Goal: Book appointment/travel/reservation

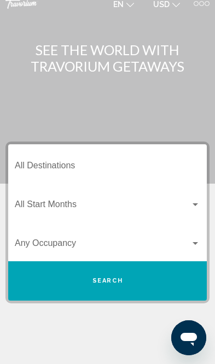
click at [67, 163] on input "Destination All Destinations" at bounding box center [107, 168] width 185 height 10
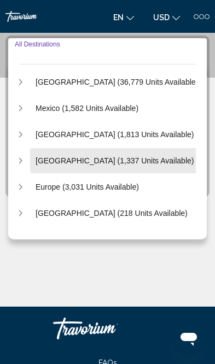
scroll to position [28, 10]
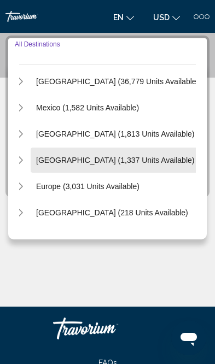
click at [151, 164] on span "[GEOGRAPHIC_DATA] (1,337 units available)" at bounding box center [115, 160] width 158 height 9
type input "**********"
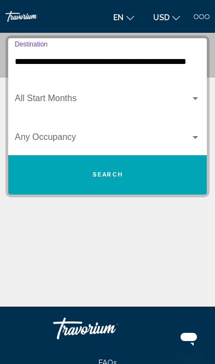
click at [197, 96] on div "Search widget" at bounding box center [195, 98] width 10 height 9
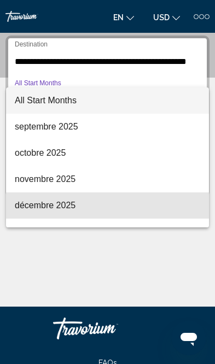
click at [87, 209] on span "décembre 2025" at bounding box center [107, 205] width 185 height 26
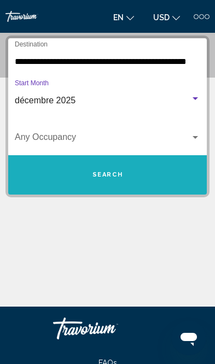
click at [119, 171] on span "Search" at bounding box center [107, 174] width 31 height 7
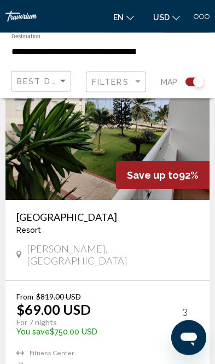
scroll to position [360, 0]
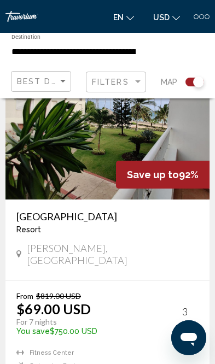
click at [175, 167] on div "Save up to 92%" at bounding box center [162, 175] width 93 height 28
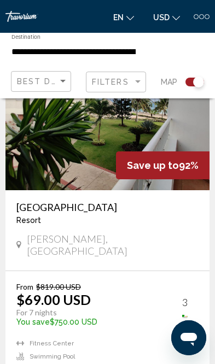
scroll to position [390, 0]
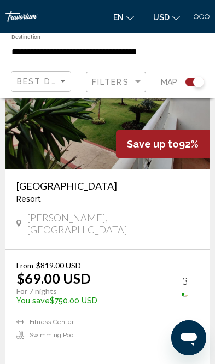
click at [192, 277] on div "From $819.00 USD $69.00 USD For 7 nights You save $750.00 USD temp 3 [GEOGRAPHI…" at bounding box center [107, 308] width 182 height 97
click at [182, 275] on div "3" at bounding box center [184, 281] width 5 height 12
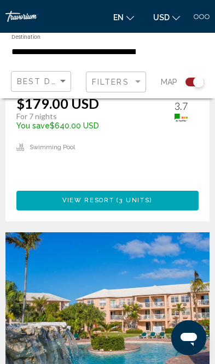
scroll to position [3902, 0]
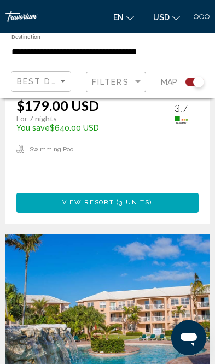
click at [158, 234] on img "Main content" at bounding box center [107, 321] width 204 height 175
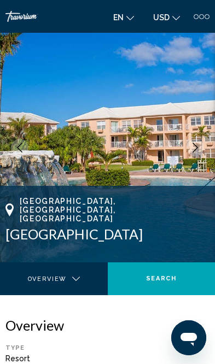
click at [164, 143] on img "Main content" at bounding box center [107, 147] width 215 height 229
click at [145, 151] on img "Main content" at bounding box center [107, 147] width 215 height 229
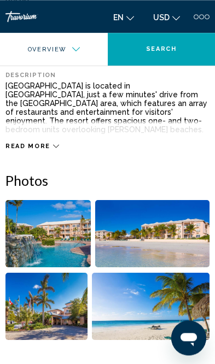
click at [75, 220] on img "Open full-screen image slider" at bounding box center [47, 233] width 85 height 67
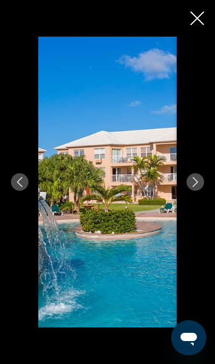
click at [194, 187] on icon "Next image" at bounding box center [195, 182] width 10 height 10
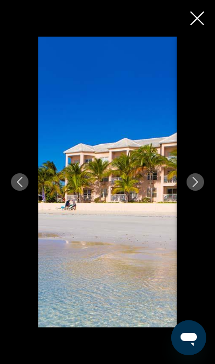
click at [197, 187] on icon "Next image" at bounding box center [195, 182] width 10 height 10
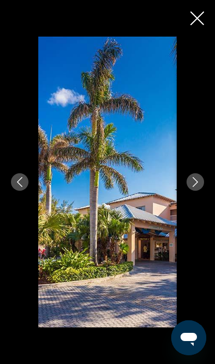
click at [196, 187] on icon "Next image" at bounding box center [195, 182] width 10 height 10
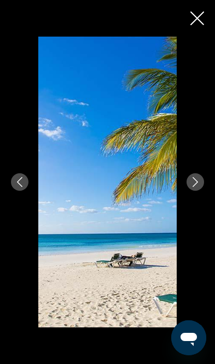
click at [194, 187] on icon "Next image" at bounding box center [194, 182] width 5 height 10
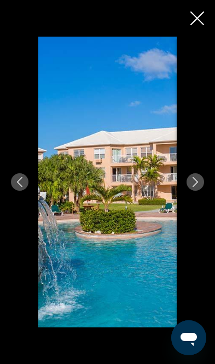
click at [196, 187] on icon "Next image" at bounding box center [195, 182] width 10 height 10
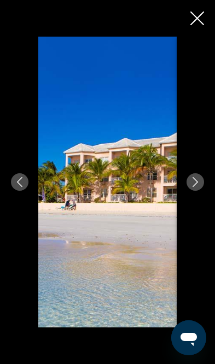
click at [192, 187] on icon "Next image" at bounding box center [195, 182] width 10 height 10
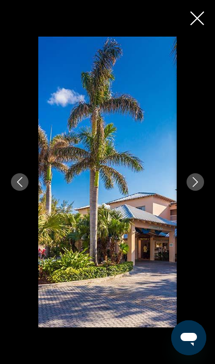
click at [196, 187] on icon "Next image" at bounding box center [195, 182] width 10 height 10
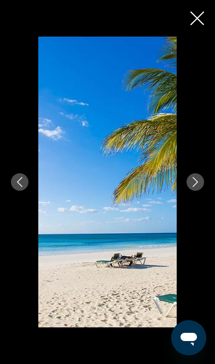
click at [198, 191] on button "Next image" at bounding box center [194, 181] width 17 height 17
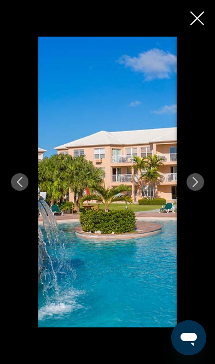
click at [201, 8] on div "Main content" at bounding box center [107, 182] width 215 height 364
click at [202, 9] on div "Main content" at bounding box center [107, 182] width 215 height 364
click at [197, 19] on icon "Close slideshow" at bounding box center [197, 18] width 14 height 14
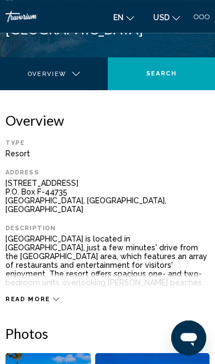
scroll to position [204, 0]
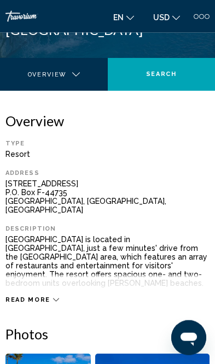
click at [49, 296] on div "Read more" at bounding box center [32, 299] width 54 height 7
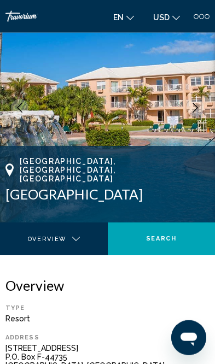
scroll to position [26, 0]
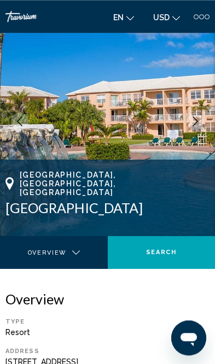
click at [179, 150] on img "Main content" at bounding box center [107, 121] width 215 height 229
click at [133, 183] on div "[GEOGRAPHIC_DATA], [GEOGRAPHIC_DATA], [GEOGRAPHIC_DATA]" at bounding box center [107, 192] width 204 height 45
click at [38, 185] on div "[GEOGRAPHIC_DATA], [GEOGRAPHIC_DATA], [GEOGRAPHIC_DATA]" at bounding box center [107, 192] width 204 height 45
click at [86, 254] on div "Main content" at bounding box center [49, 259] width 83 height 11
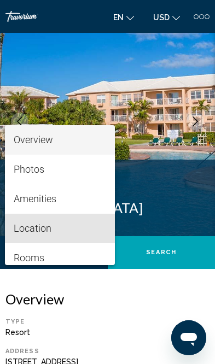
click at [62, 231] on span "Location" at bounding box center [60, 228] width 93 height 29
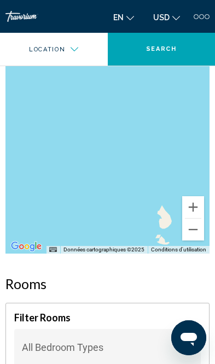
scroll to position [2098, 0]
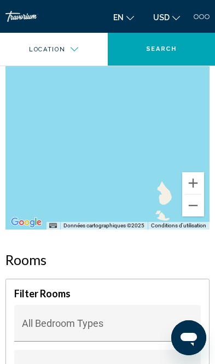
click at [172, 323] on span "Main content" at bounding box center [103, 328] width 162 height 11
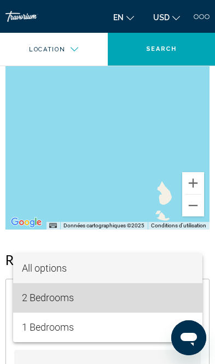
click at [112, 301] on span "2 Bedrooms" at bounding box center [107, 297] width 171 height 29
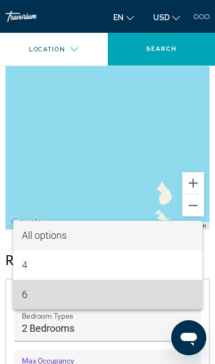
click at [108, 309] on span "6" at bounding box center [107, 294] width 171 height 29
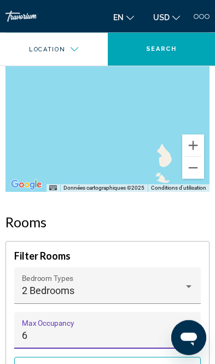
scroll to position [2142, 0]
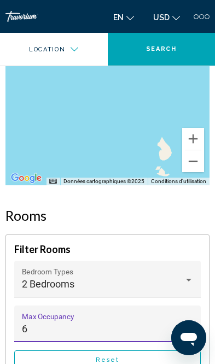
click at [112, 356] on span "Reset" at bounding box center [107, 359] width 23 height 7
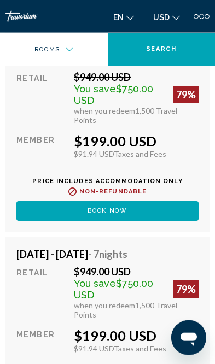
scroll to position [4324, 0]
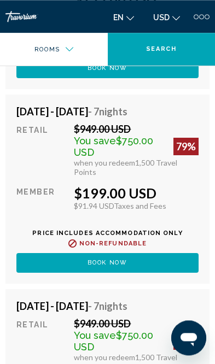
scroll to position [4274, 0]
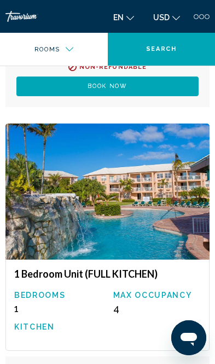
scroll to position [3623, 0]
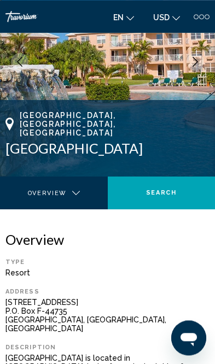
scroll to position [0, 0]
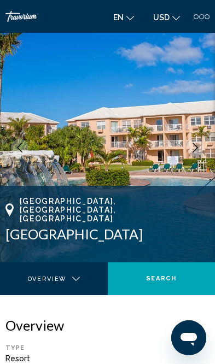
copy div "[GEOGRAPHIC_DATA], [GEOGRAPHIC_DATA], [GEOGRAPHIC_DATA]"
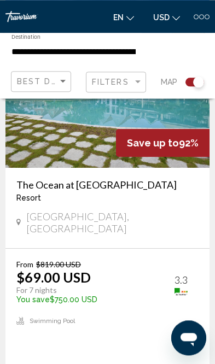
scroll to position [1224, 0]
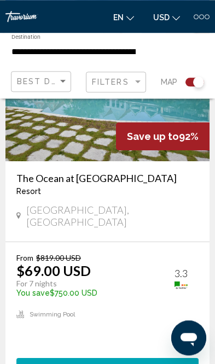
click at [115, 363] on span "( 51 units )" at bounding box center [132, 367] width 43 height 7
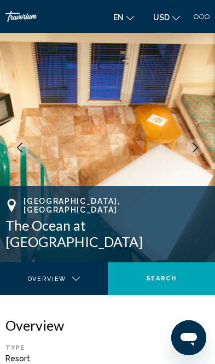
click at [197, 143] on icon "Next image" at bounding box center [195, 148] width 10 height 10
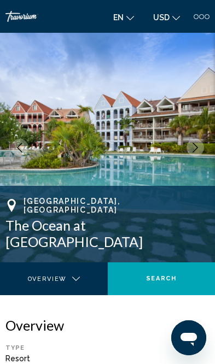
click at [198, 147] on icon "Next image" at bounding box center [195, 148] width 10 height 10
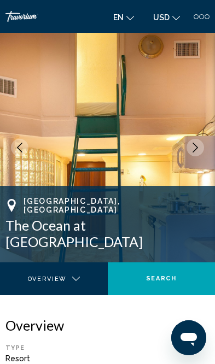
click at [198, 146] on icon "Next image" at bounding box center [195, 148] width 10 height 10
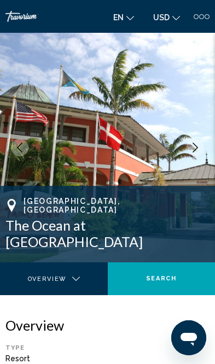
click at [199, 147] on icon "Next image" at bounding box center [195, 148] width 10 height 10
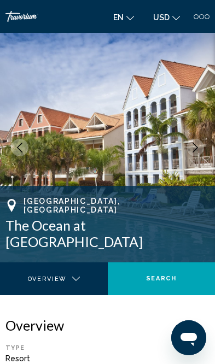
click at [201, 147] on button "Next image" at bounding box center [194, 147] width 17 height 17
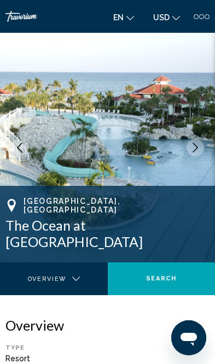
click at [204, 149] on img "Main content" at bounding box center [107, 147] width 215 height 229
click at [192, 146] on icon "Next image" at bounding box center [195, 148] width 10 height 10
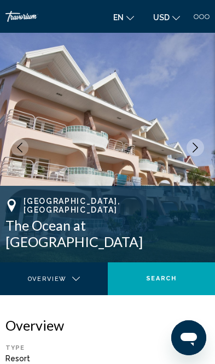
click at [195, 145] on icon "Next image" at bounding box center [194, 148] width 5 height 10
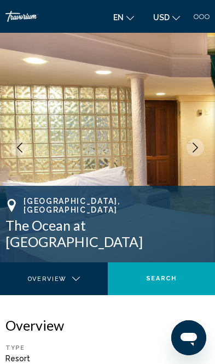
click at [200, 146] on button "Next image" at bounding box center [194, 147] width 17 height 17
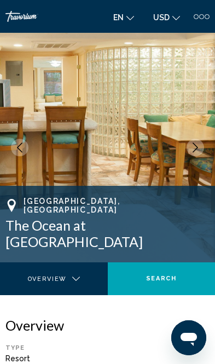
click at [200, 145] on button "Next image" at bounding box center [194, 147] width 17 height 17
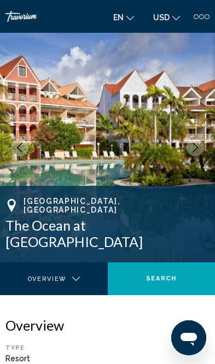
click at [204, 144] on img "Main content" at bounding box center [107, 147] width 215 height 229
click at [203, 142] on img "Main content" at bounding box center [107, 147] width 215 height 229
click at [195, 150] on icon "Next image" at bounding box center [195, 148] width 10 height 10
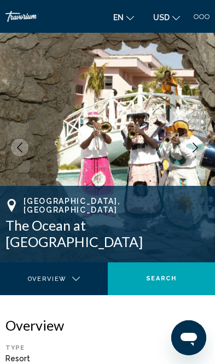
click at [202, 145] on button "Next image" at bounding box center [194, 147] width 17 height 17
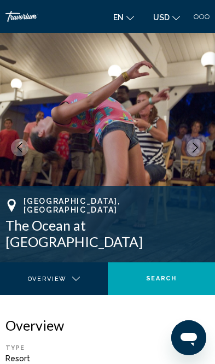
click at [202, 140] on img "Main content" at bounding box center [107, 147] width 215 height 229
click at [195, 142] on button "Next image" at bounding box center [194, 147] width 17 height 17
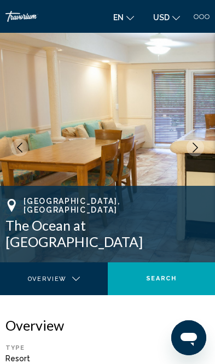
click at [198, 146] on icon "Next image" at bounding box center [195, 148] width 10 height 10
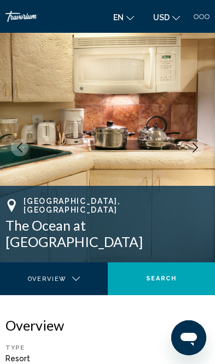
click at [208, 142] on img "Main content" at bounding box center [107, 147] width 215 height 229
click at [195, 147] on icon "Next image" at bounding box center [195, 148] width 10 height 10
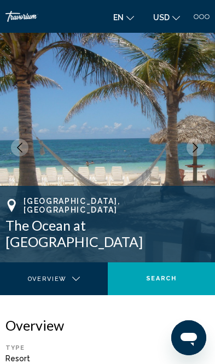
click at [204, 146] on img "Main content" at bounding box center [107, 147] width 215 height 229
